Goal: Transaction & Acquisition: Download file/media

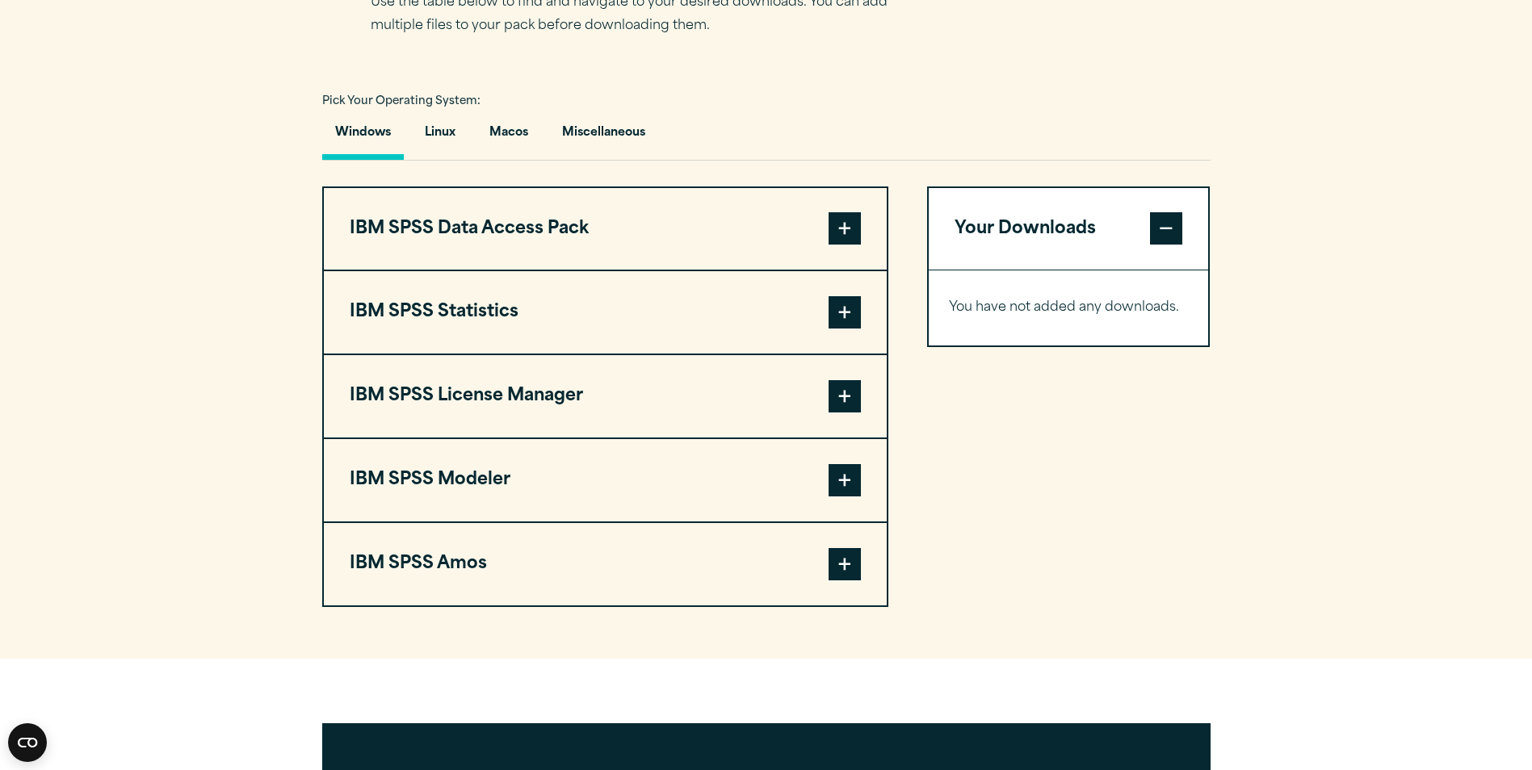
scroll to position [1130, 0]
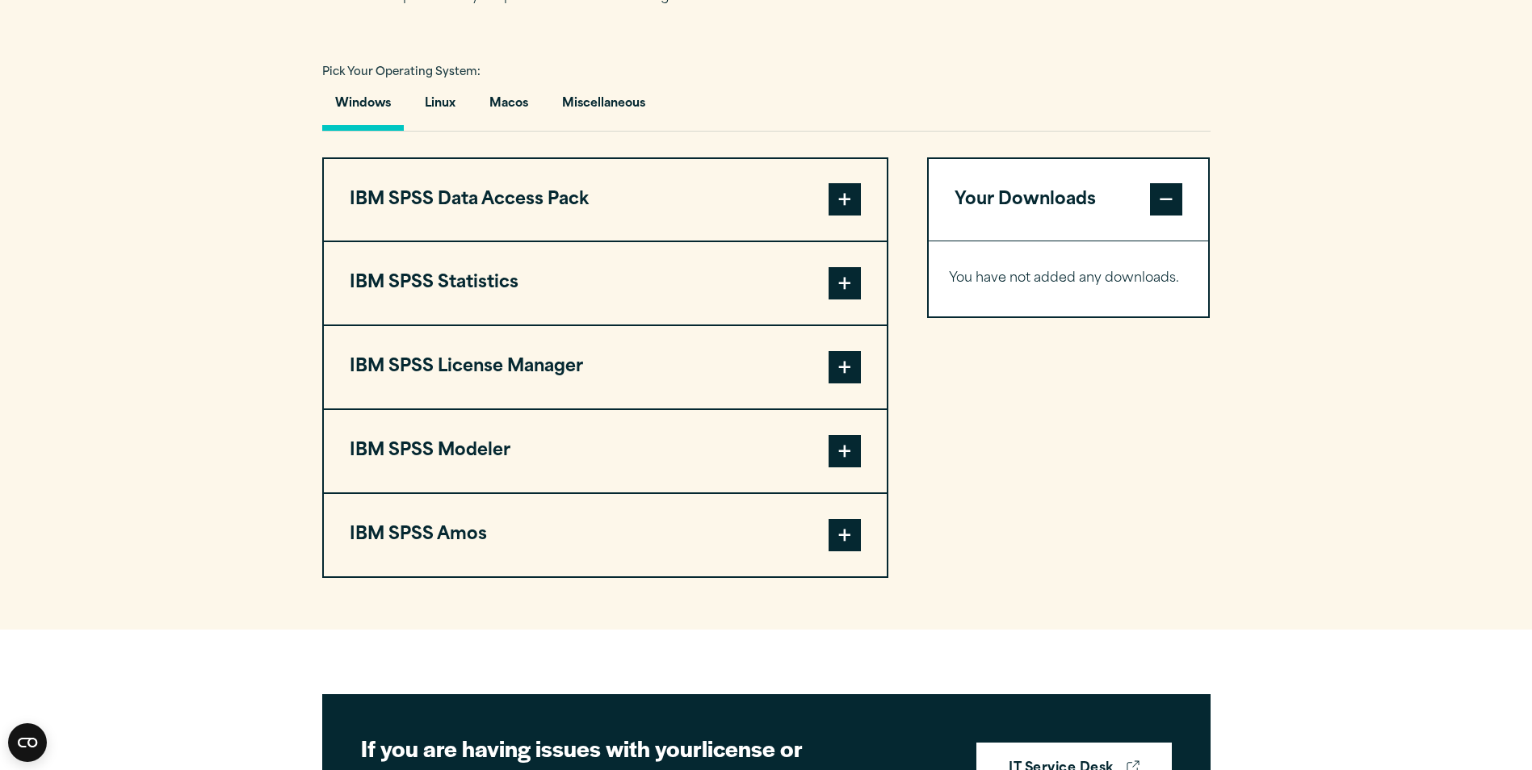
click at [653, 323] on button "IBM SPSS Statistics" at bounding box center [605, 283] width 563 height 82
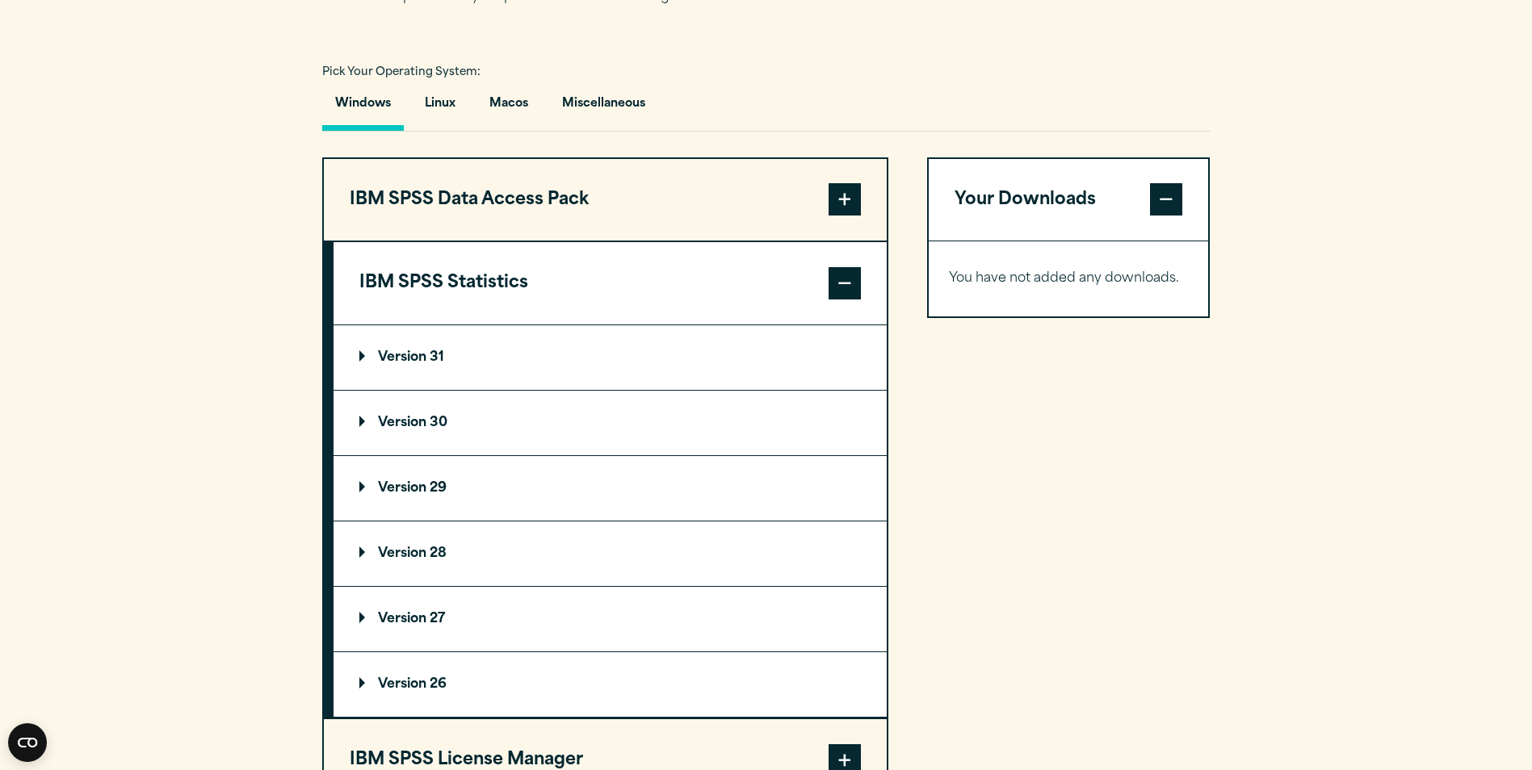
click at [397, 364] on p "Version 31" at bounding box center [401, 357] width 85 height 13
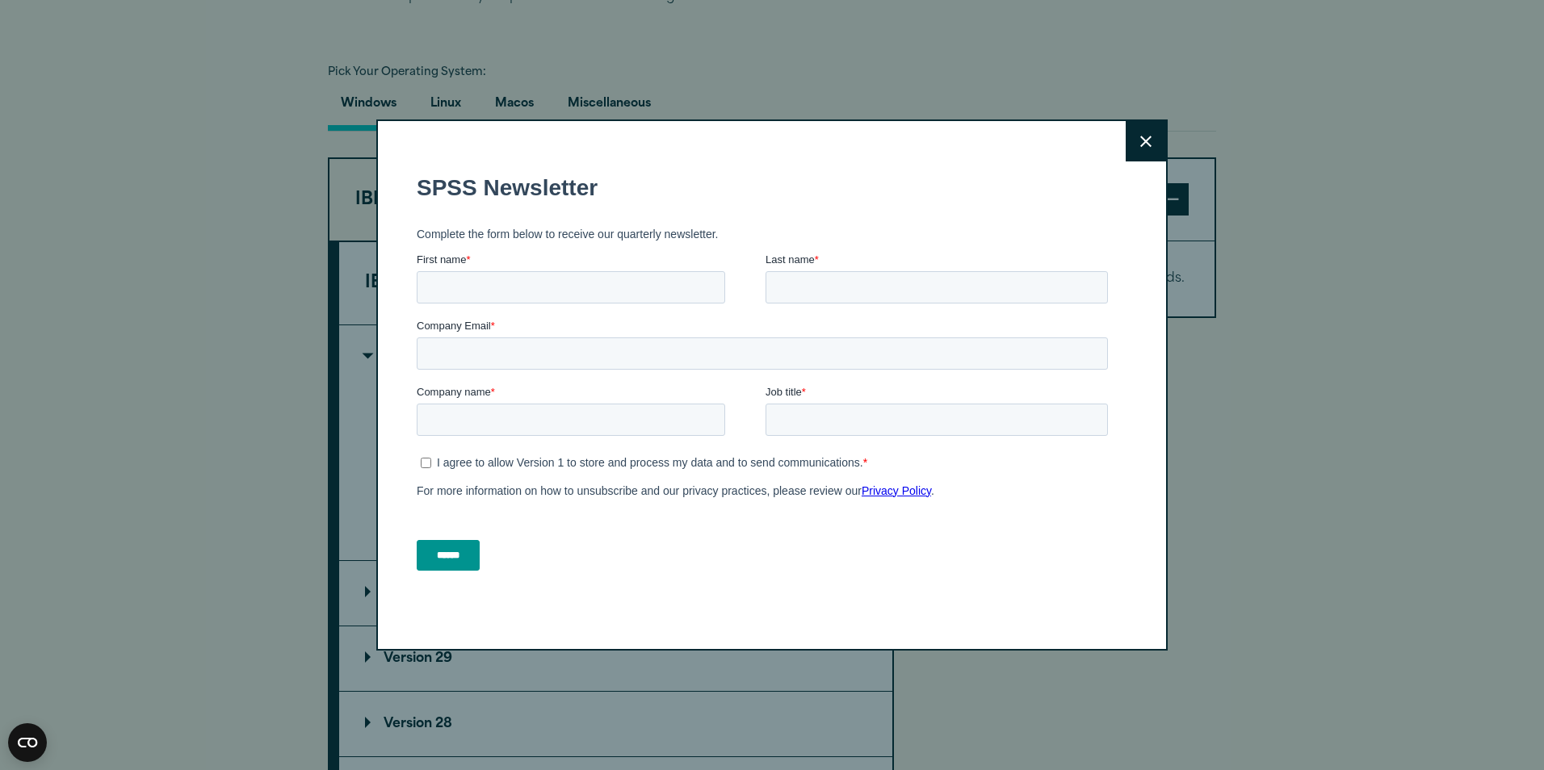
click at [1140, 136] on icon at bounding box center [1145, 142] width 11 height 12
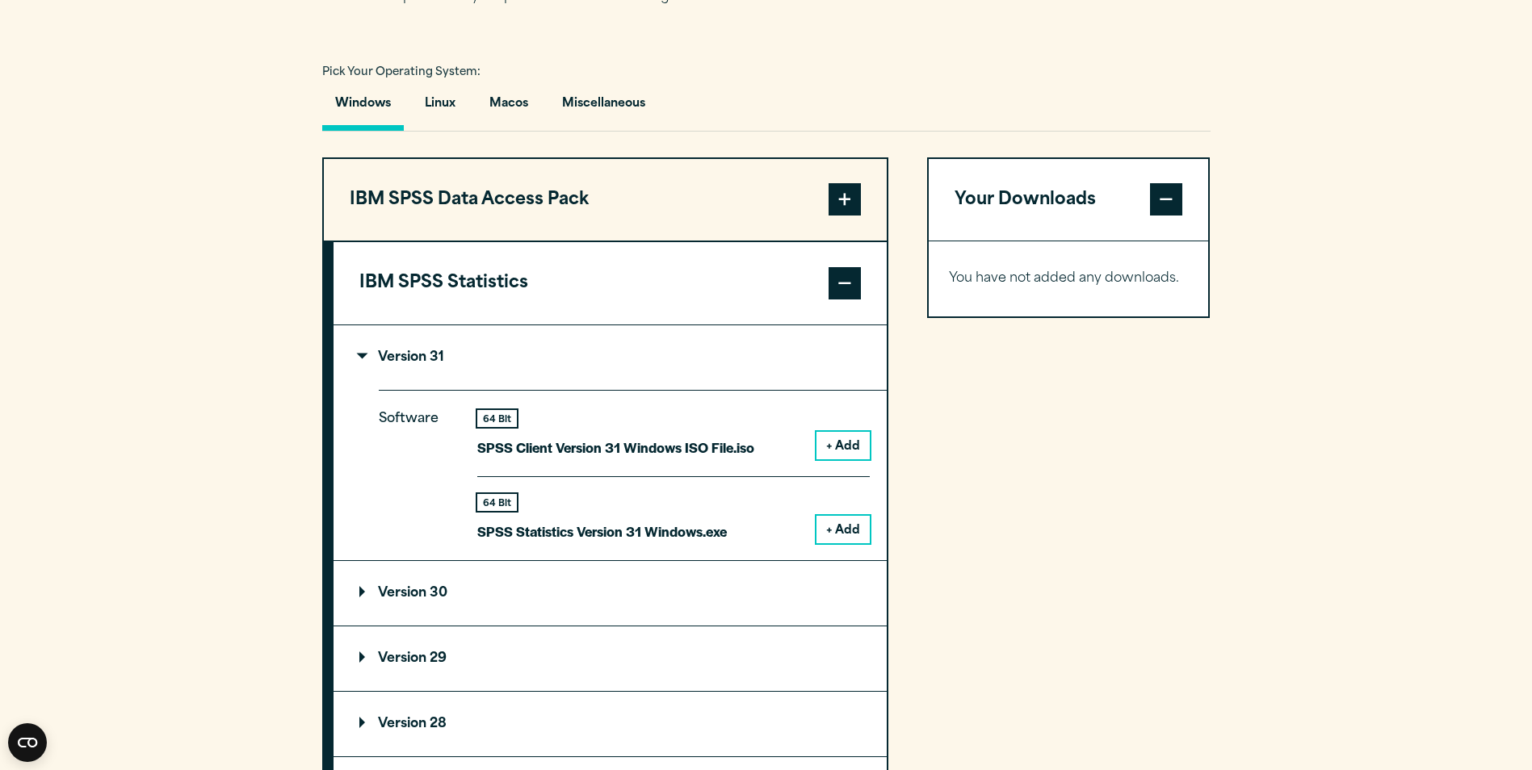
click at [719, 459] on p "SPSS Client Version 31 Windows ISO File.iso" at bounding box center [615, 447] width 277 height 23
click at [849, 459] on button "+ Add" at bounding box center [842, 445] width 53 height 27
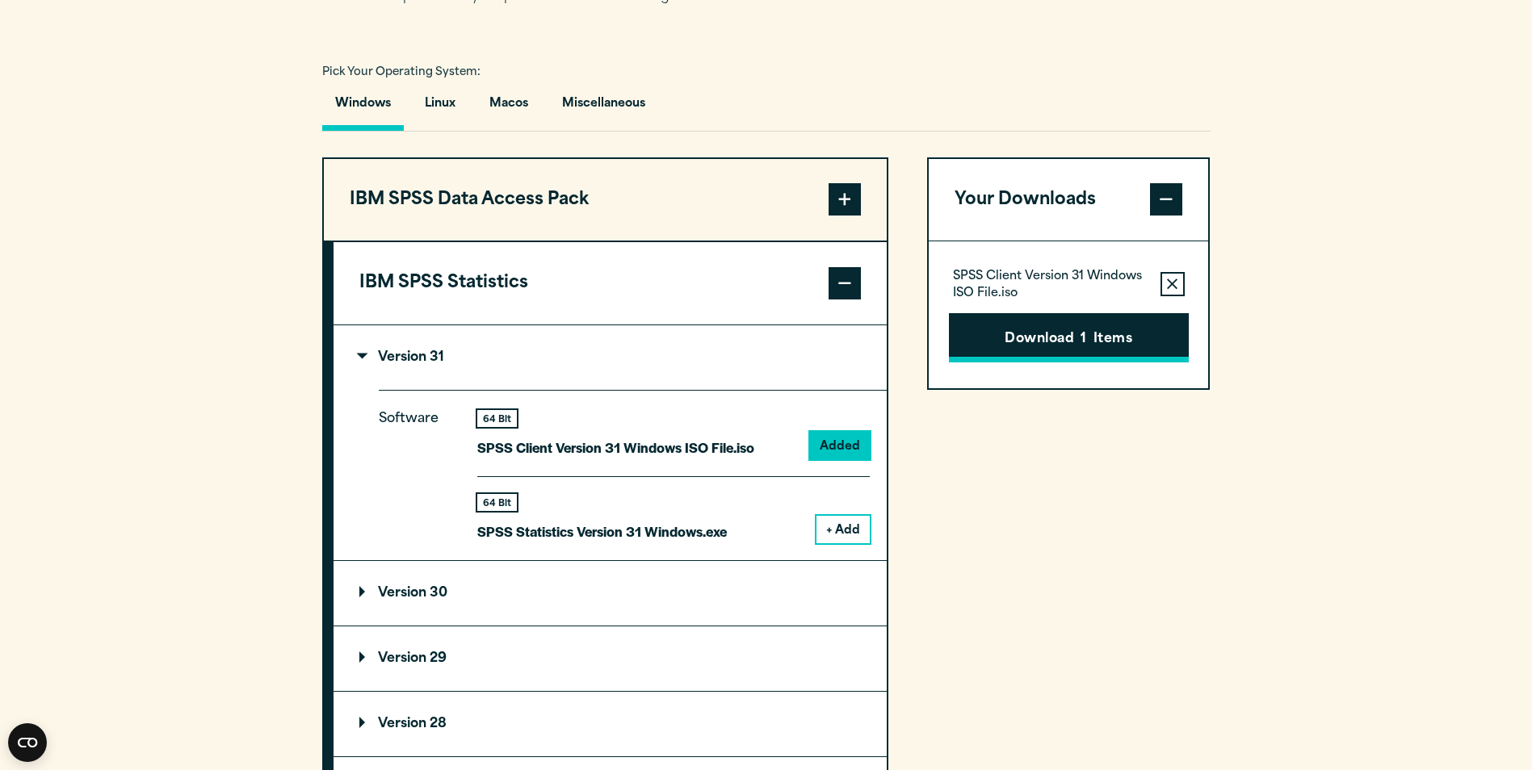
click at [998, 363] on button "Download 1 Items" at bounding box center [1069, 338] width 240 height 50
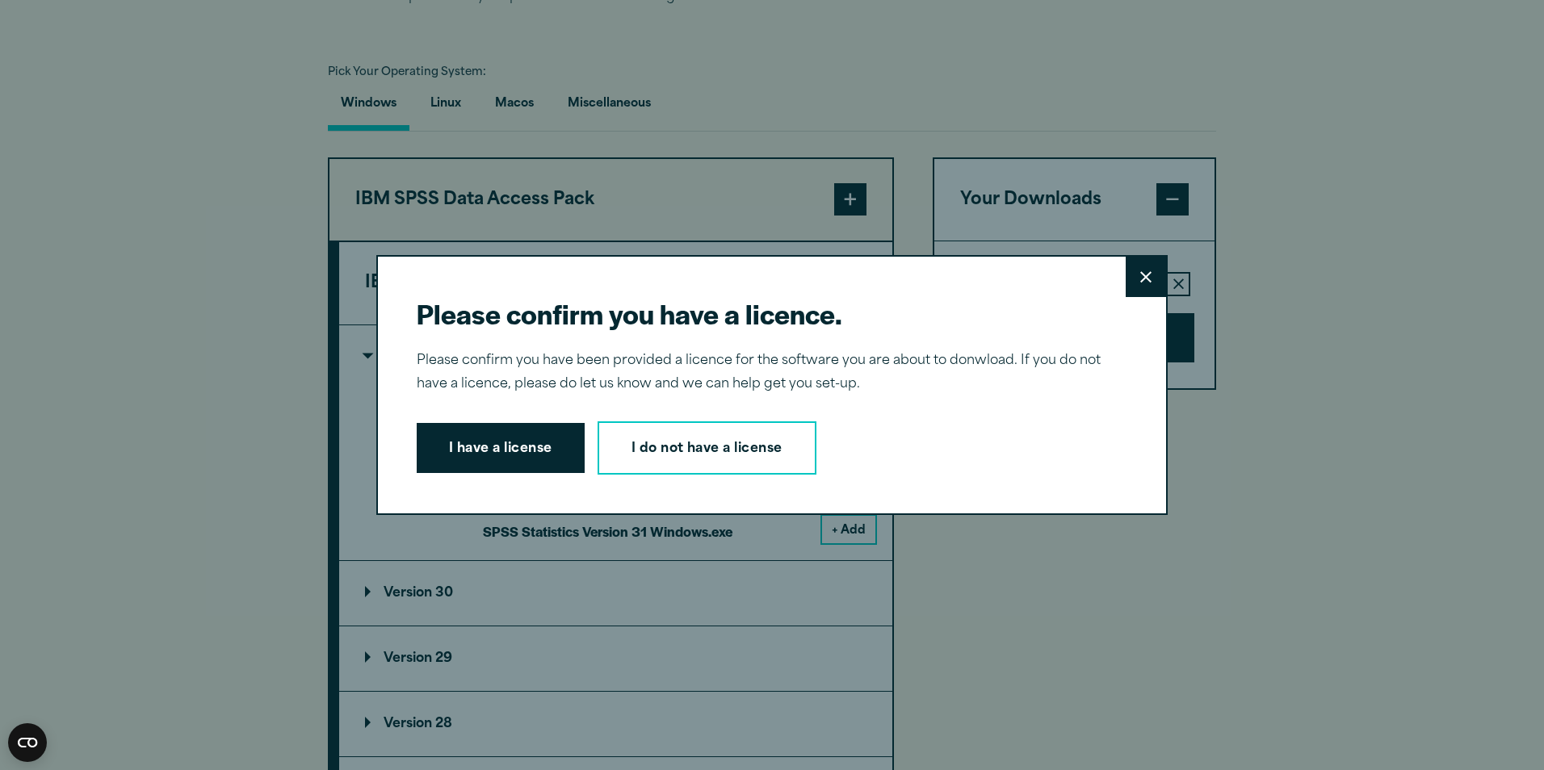
click at [512, 451] on button "I have a license" at bounding box center [501, 448] width 168 height 50
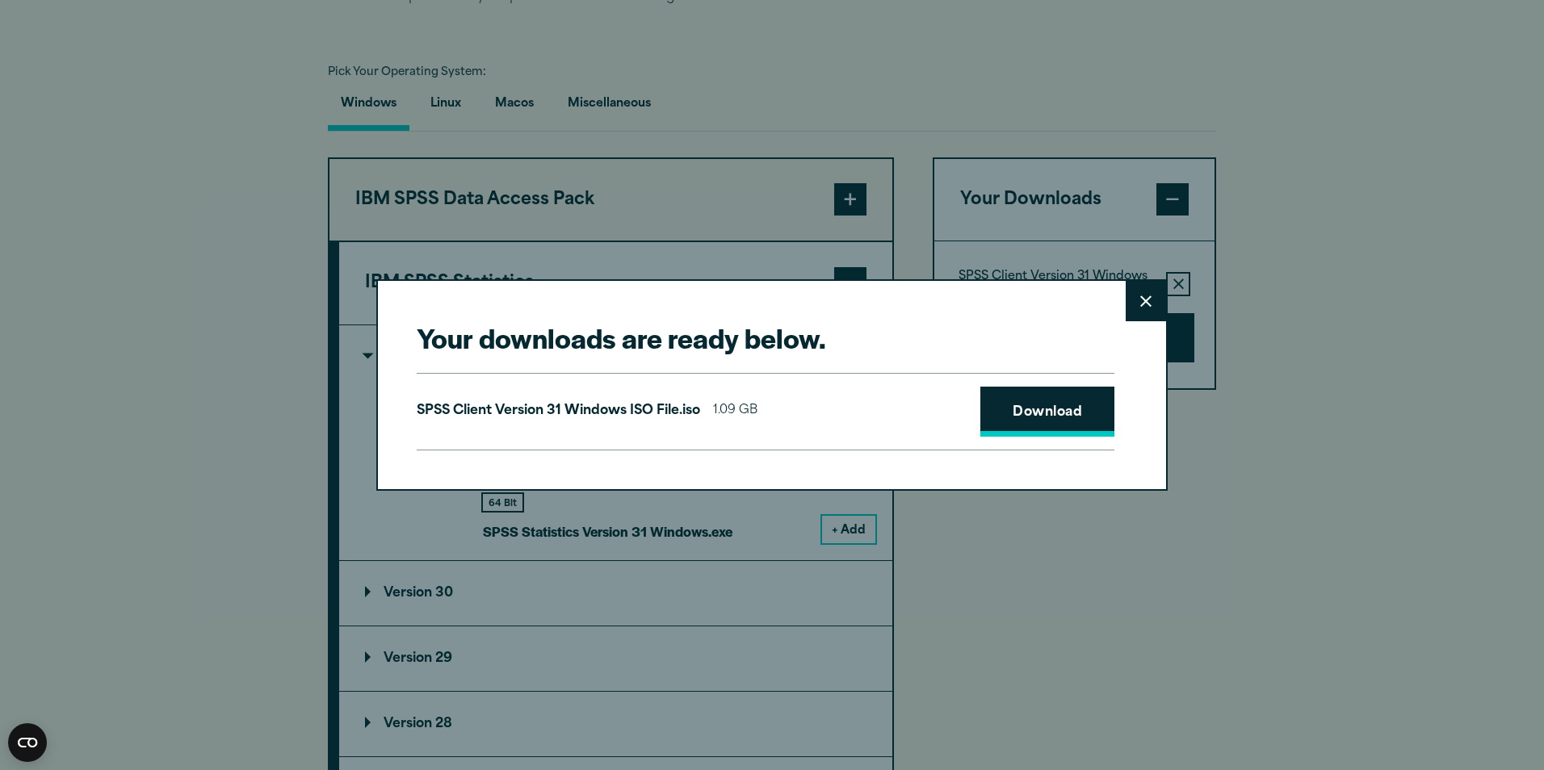
click at [1055, 417] on link "Download" at bounding box center [1047, 412] width 134 height 50
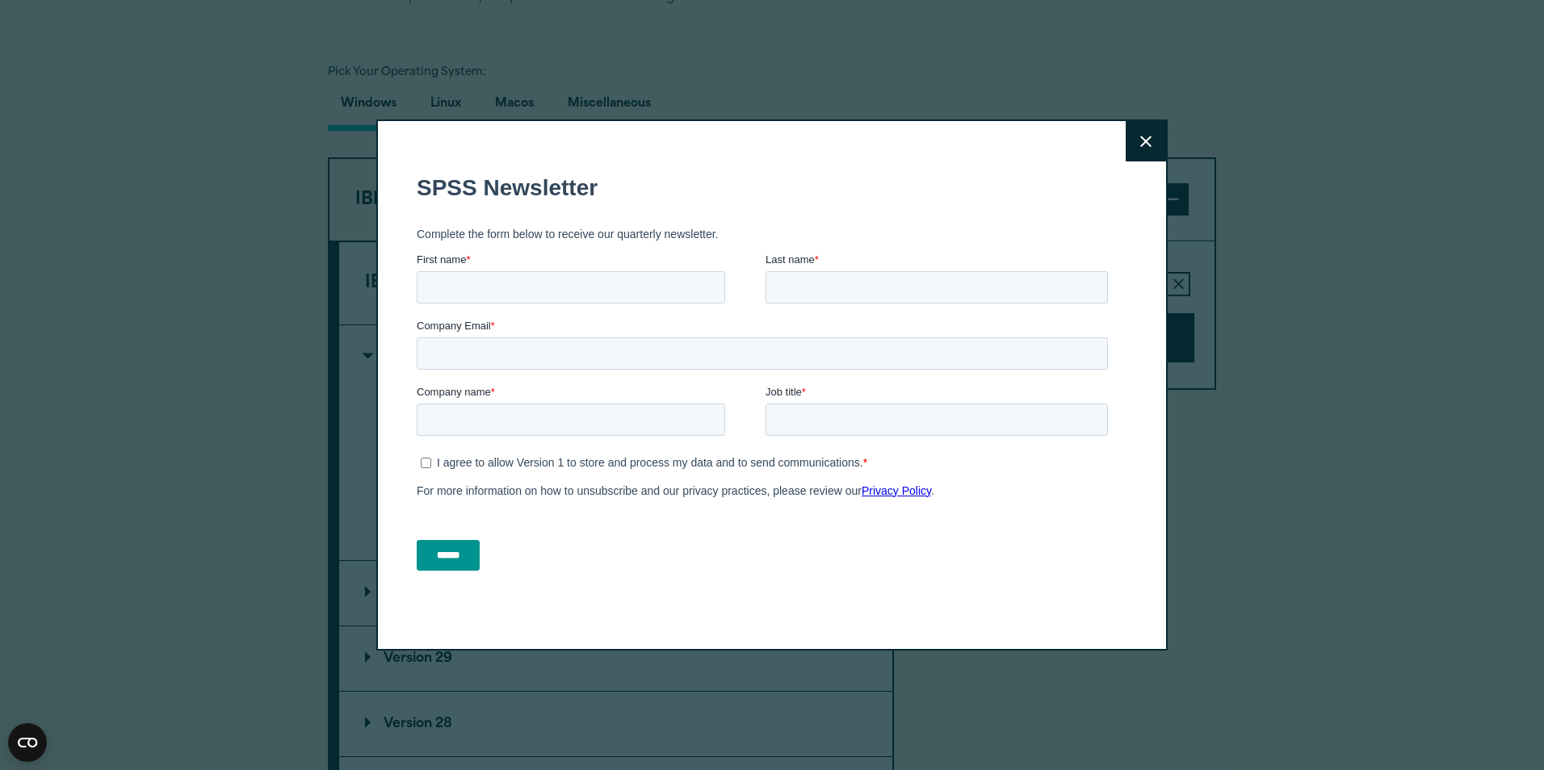
click at [1140, 136] on icon at bounding box center [1145, 142] width 11 height 12
